Goal: Information Seeking & Learning: Learn about a topic

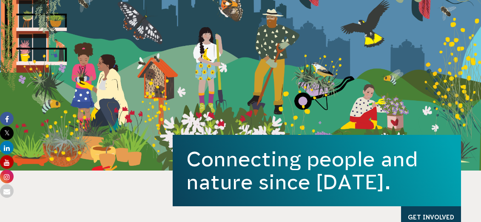
scroll to position [96, 0]
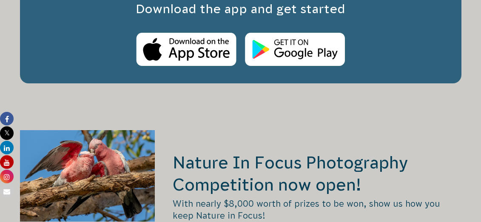
scroll to position [1606, 0]
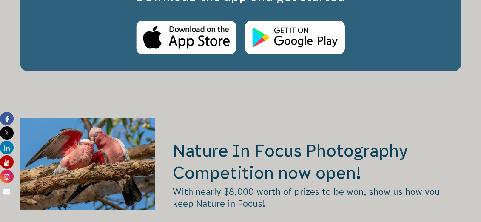
click at [218, 139] on h2 "Nature In Focus Photography Competition now open!" at bounding box center [317, 161] width 288 height 44
click at [134, 118] on div at bounding box center [87, 196] width 135 height 156
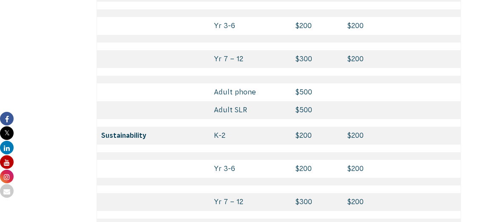
scroll to position [3764, 0]
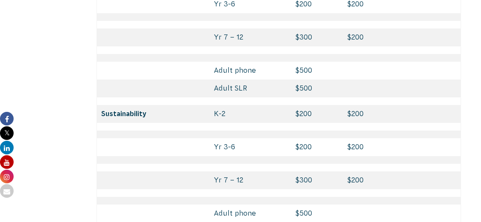
scroll to position [4067, 0]
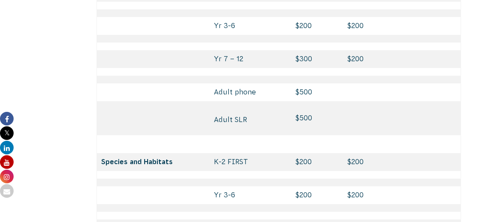
scroll to position [3934, 0]
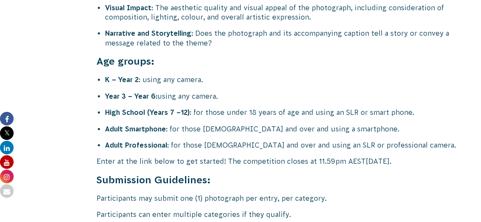
scroll to position [3431, 0]
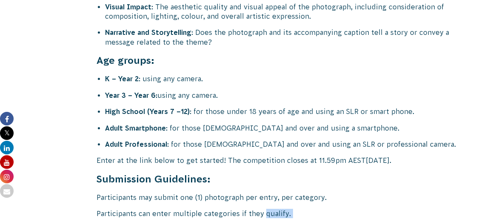
drag, startPoint x: 304, startPoint y: 169, endPoint x: 262, endPoint y: 130, distance: 57.4
click at [262, 209] on p "Participants can enter multiple categories if they qualify." at bounding box center [278, 213] width 365 height 9
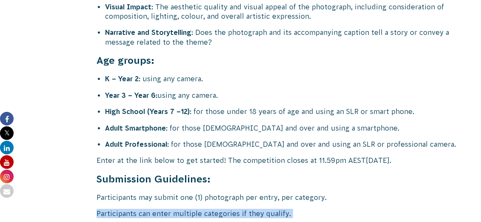
drag, startPoint x: 238, startPoint y: 123, endPoint x: 309, endPoint y: 168, distance: 83.8
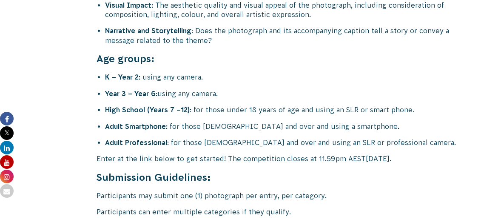
scroll to position [3437, 0]
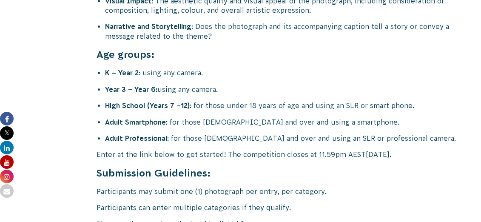
click at [266, 219] on p "Photographs must be submitted in digital format." at bounding box center [278, 223] width 365 height 9
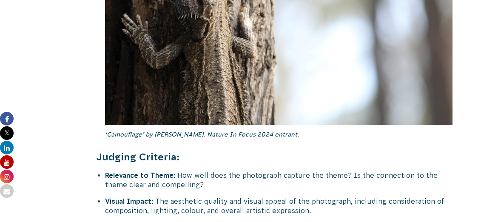
scroll to position [3236, 0]
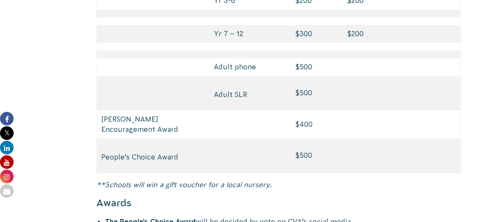
scroll to position [4123, 0]
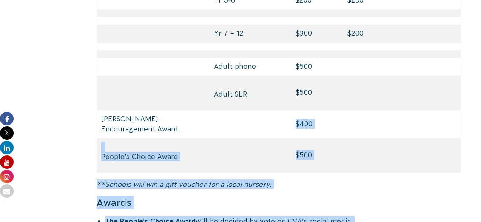
drag, startPoint x: 249, startPoint y: 139, endPoint x: 241, endPoint y: 40, distance: 99.8
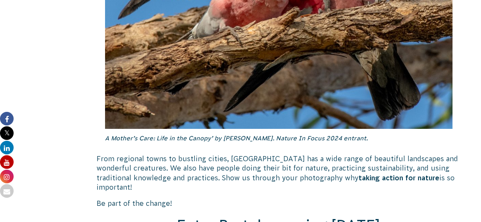
scroll to position [1152, 0]
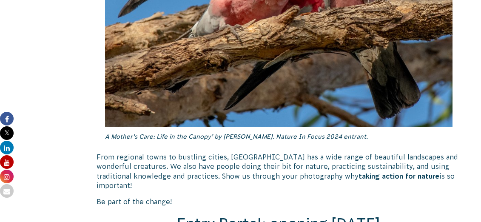
click at [251, 215] on span "Entry Portal: opening [DATE]" at bounding box center [278, 223] width 203 height 16
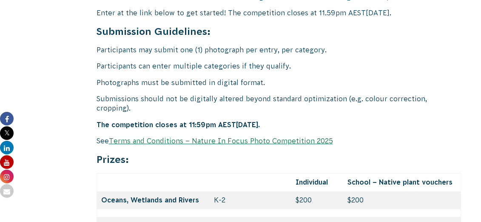
scroll to position [3569, 0]
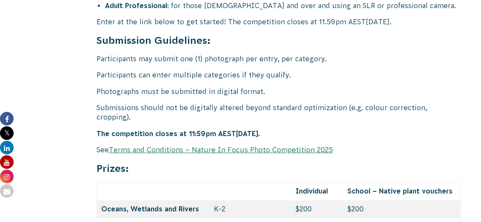
click at [208, 146] on link "Terms and Conditions – Nature In Focus Photo Competition 2025" at bounding box center [221, 150] width 224 height 8
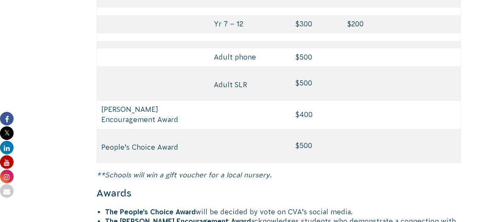
scroll to position [4143, 0]
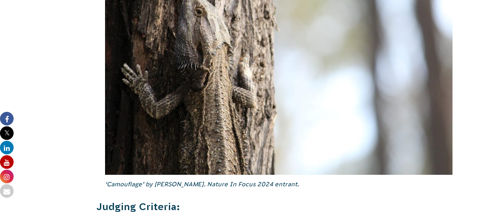
scroll to position [3188, 0]
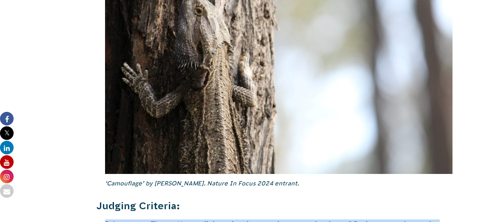
drag, startPoint x: 138, startPoint y: 134, endPoint x: 283, endPoint y: 191, distance: 155.7
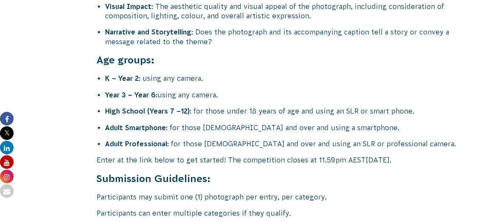
scroll to position [3437, 0]
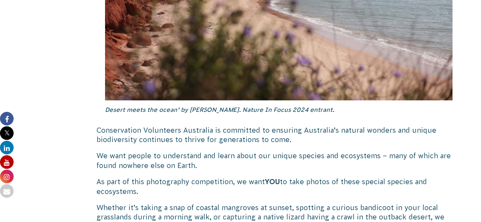
scroll to position [802, 0]
click at [207, 177] on p "As part of this photography competition, we want YOU to take photos of these sp…" at bounding box center [278, 186] width 365 height 19
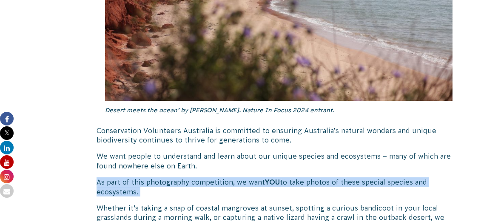
click at [207, 177] on p "As part of this photography competition, we want YOU to take photos of these sp…" at bounding box center [278, 186] width 365 height 19
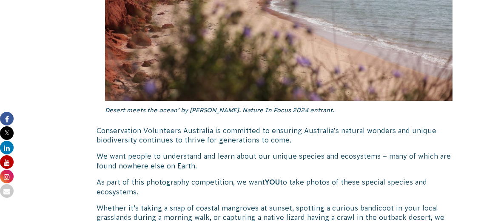
click at [218, 203] on p "Whether it’s taking a snap of coastal mangroves at sunset, spotting a curious b…" at bounding box center [278, 217] width 365 height 28
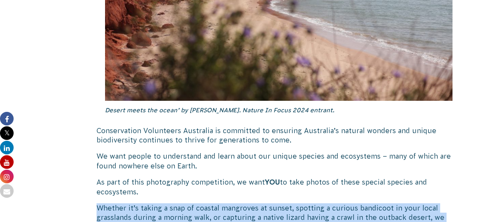
click at [218, 203] on p "Whether it’s taking a snap of coastal mangroves at sunset, spotting a curious b…" at bounding box center [278, 217] width 365 height 28
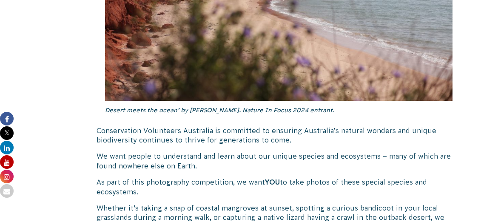
click at [187, 177] on p "As part of this photography competition, we want YOU to take photos of these sp…" at bounding box center [278, 186] width 365 height 19
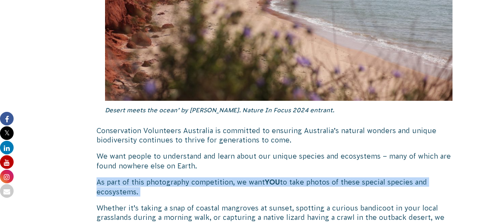
click at [187, 177] on p "As part of this photography competition, we want YOU to take photos of these sp…" at bounding box center [278, 186] width 365 height 19
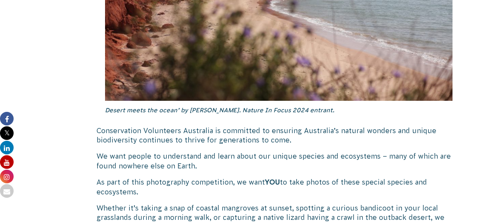
click at [213, 203] on p "Whether it’s taking a snap of coastal mangroves at sunset, spotting a curious b…" at bounding box center [278, 217] width 365 height 28
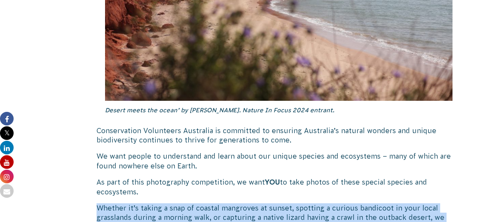
click at [213, 203] on p "Whether it’s taking a snap of coastal mangroves at sunset, spotting a curious b…" at bounding box center [278, 217] width 365 height 28
click at [260, 203] on p "Whether it’s taking a snap of coastal mangroves at sunset, spotting a curious b…" at bounding box center [278, 217] width 365 height 28
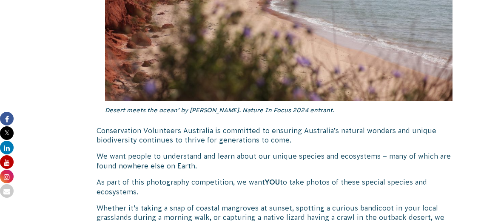
click at [260, 203] on p "Whether it’s taking a snap of coastal mangroves at sunset, spotting a curious b…" at bounding box center [278, 217] width 365 height 28
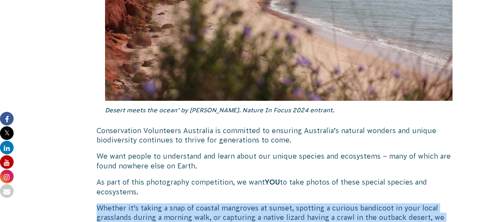
click at [260, 203] on p "Whether it’s taking a snap of coastal mangroves at sunset, spotting a curious b…" at bounding box center [278, 217] width 365 height 28
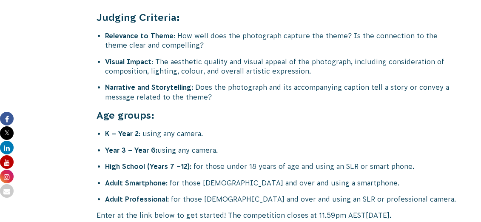
scroll to position [3376, 0]
drag, startPoint x: 332, startPoint y: 118, endPoint x: 316, endPoint y: 118, distance: 16.2
click at [316, 194] on li "Adult Professional : for those [DEMOGRAPHIC_DATA] and over and using an SLR or …" at bounding box center [283, 198] width 356 height 9
copy li "SLR"
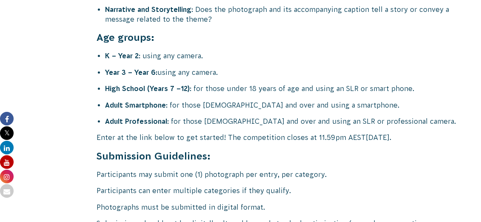
scroll to position [3452, 0]
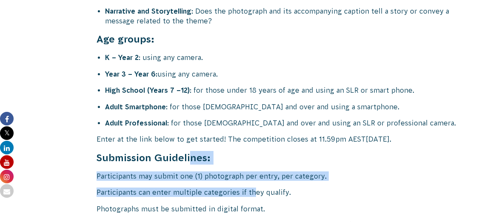
drag, startPoint x: 188, startPoint y: 76, endPoint x: 252, endPoint y: 112, distance: 73.3
click at [252, 187] on p "Participants can enter multiple categories if they qualify." at bounding box center [278, 191] width 365 height 9
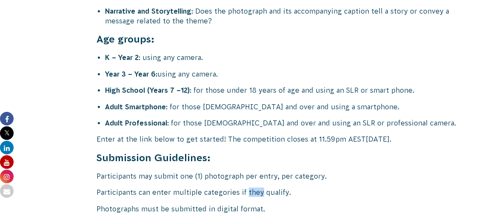
click at [252, 187] on p "Participants can enter multiple categories if they qualify." at bounding box center [278, 191] width 365 height 9
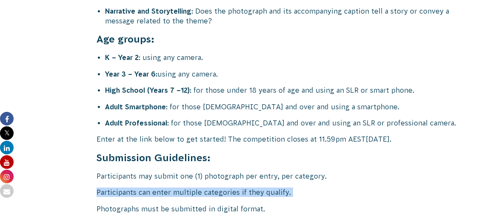
click at [252, 187] on p "Participants can enter multiple categories if they qualify." at bounding box center [278, 191] width 365 height 9
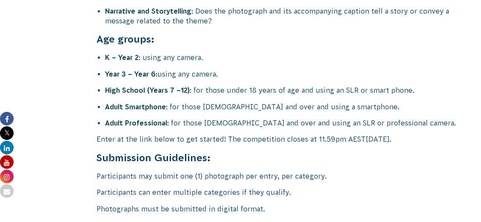
click at [252, 204] on p "Photographs must be submitted in digital format." at bounding box center [278, 208] width 365 height 9
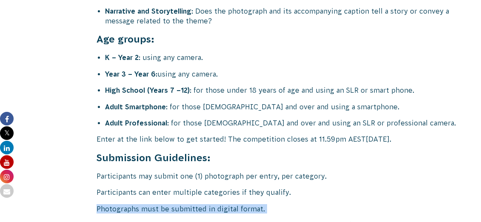
click at [252, 204] on p "Photographs must be submitted in digital format." at bounding box center [278, 208] width 365 height 9
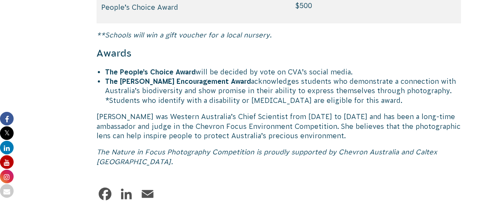
scroll to position [4275, 0]
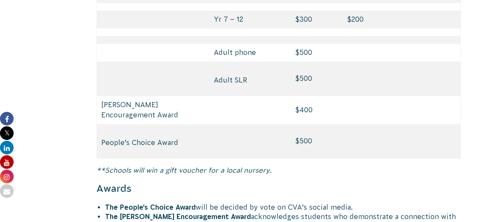
click at [273, 212] on li "The [PERSON_NAME] Encouragement Award acknowledges students who demonstrate a c…" at bounding box center [283, 226] width 356 height 28
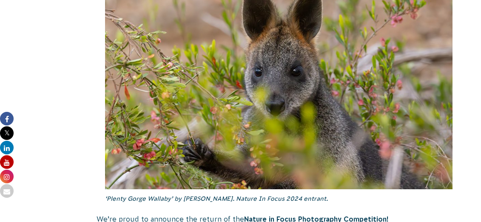
scroll to position [180, 0]
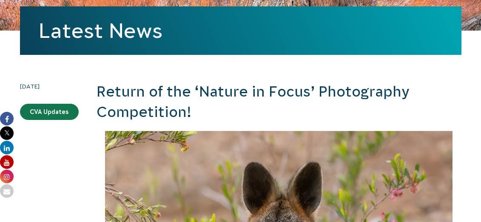
click at [212, 82] on h2 "Return of the ‘Nature in Focus’ Photography Competition!" at bounding box center [278, 102] width 365 height 40
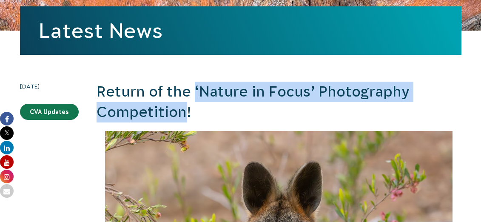
drag, startPoint x: 196, startPoint y: 37, endPoint x: 186, endPoint y: 62, distance: 26.9
click at [186, 82] on h2 "Return of the ‘Nature in Focus’ Photography Competition!" at bounding box center [278, 102] width 365 height 40
copy h2 "‘Nature in Focus’ Photography Competition"
